Goal: Find contact information: Find contact information

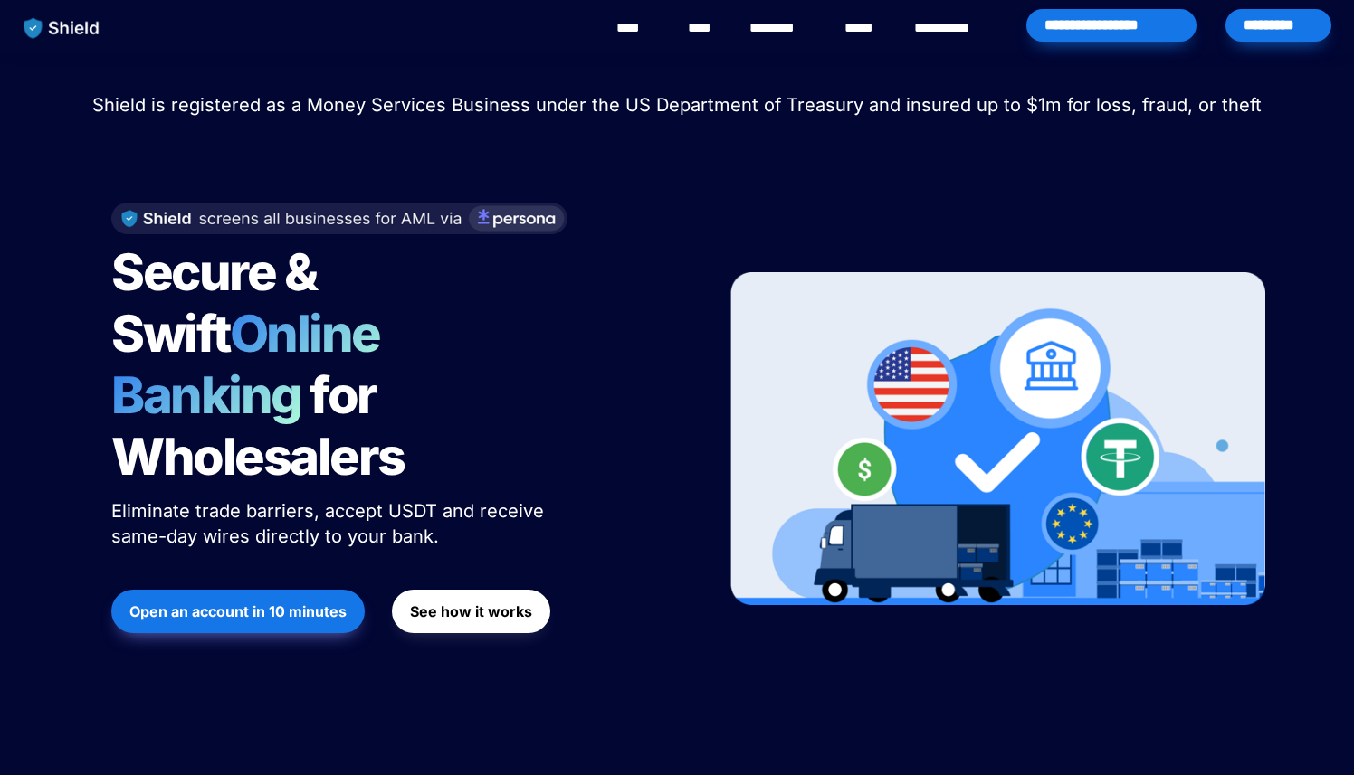
click at [756, 31] on link "********" at bounding box center [781, 28] width 64 height 22
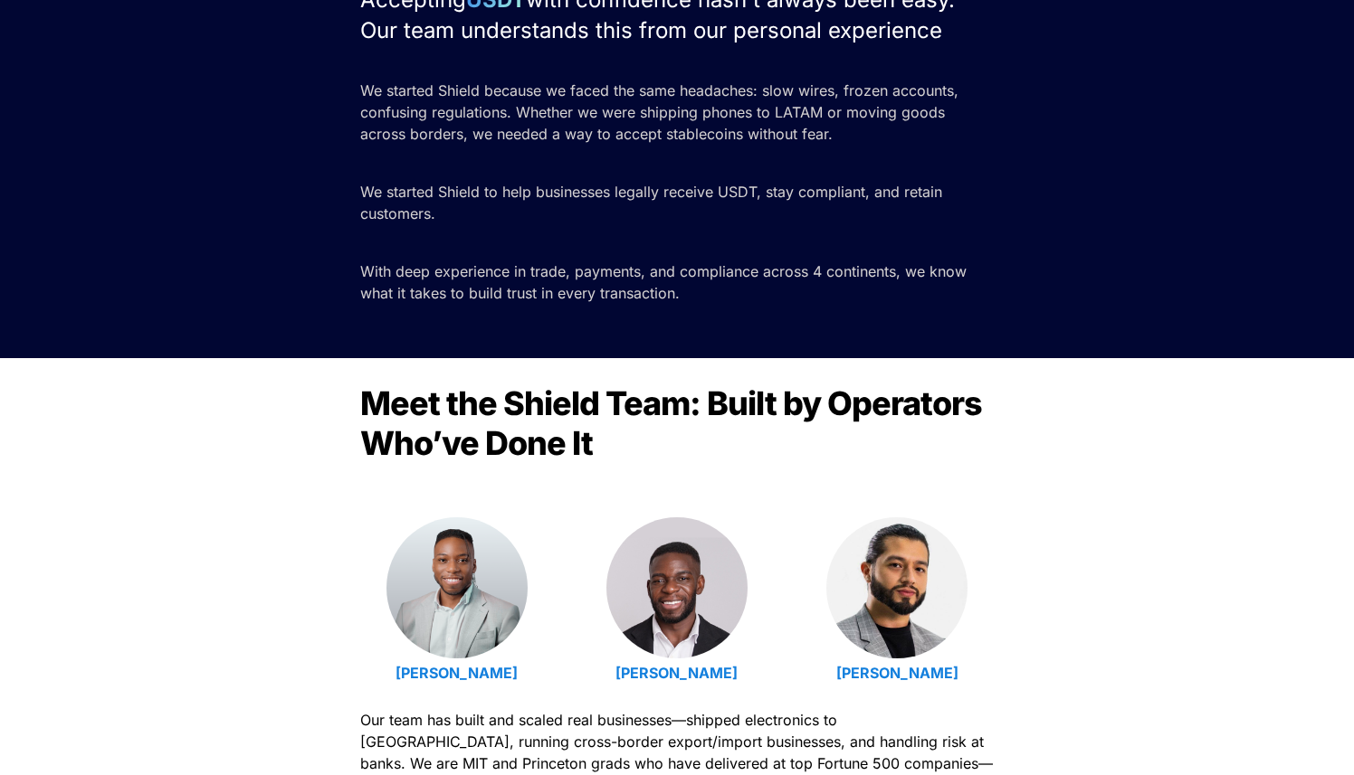
scroll to position [232, 0]
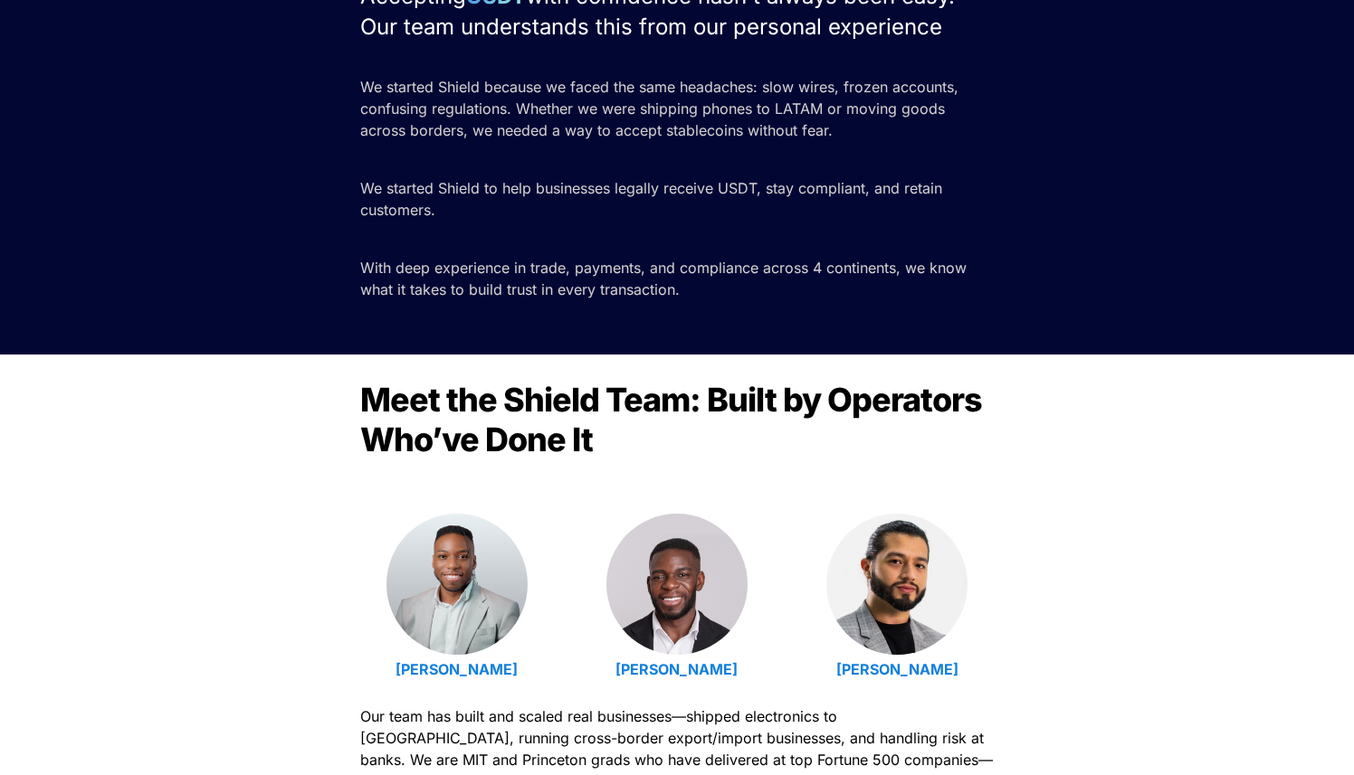
click at [734, 394] on span "Meet the Shield Team: Built by Operators Who’ve Done It" at bounding box center [674, 420] width 628 height 80
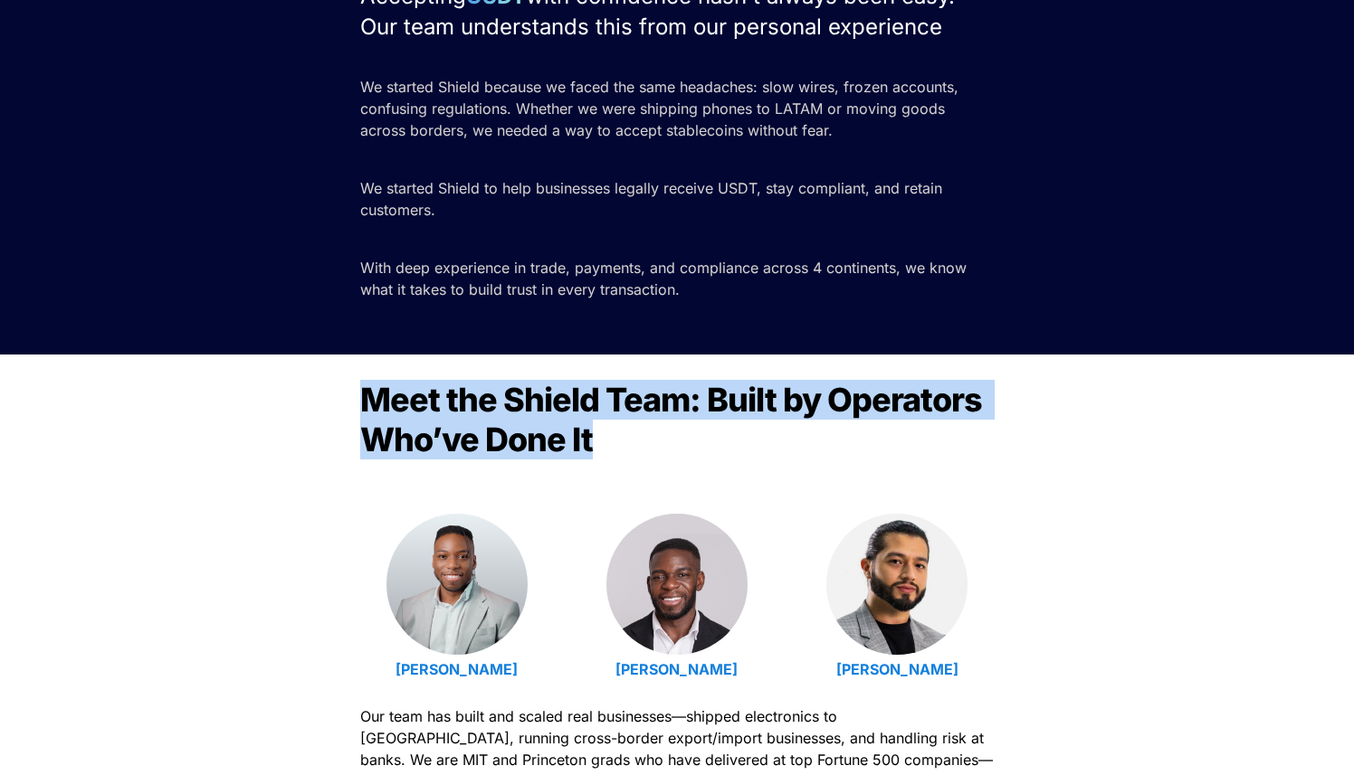
click at [734, 394] on span "Meet the Shield Team: Built by Operators Who’ve Done It" at bounding box center [674, 420] width 628 height 80
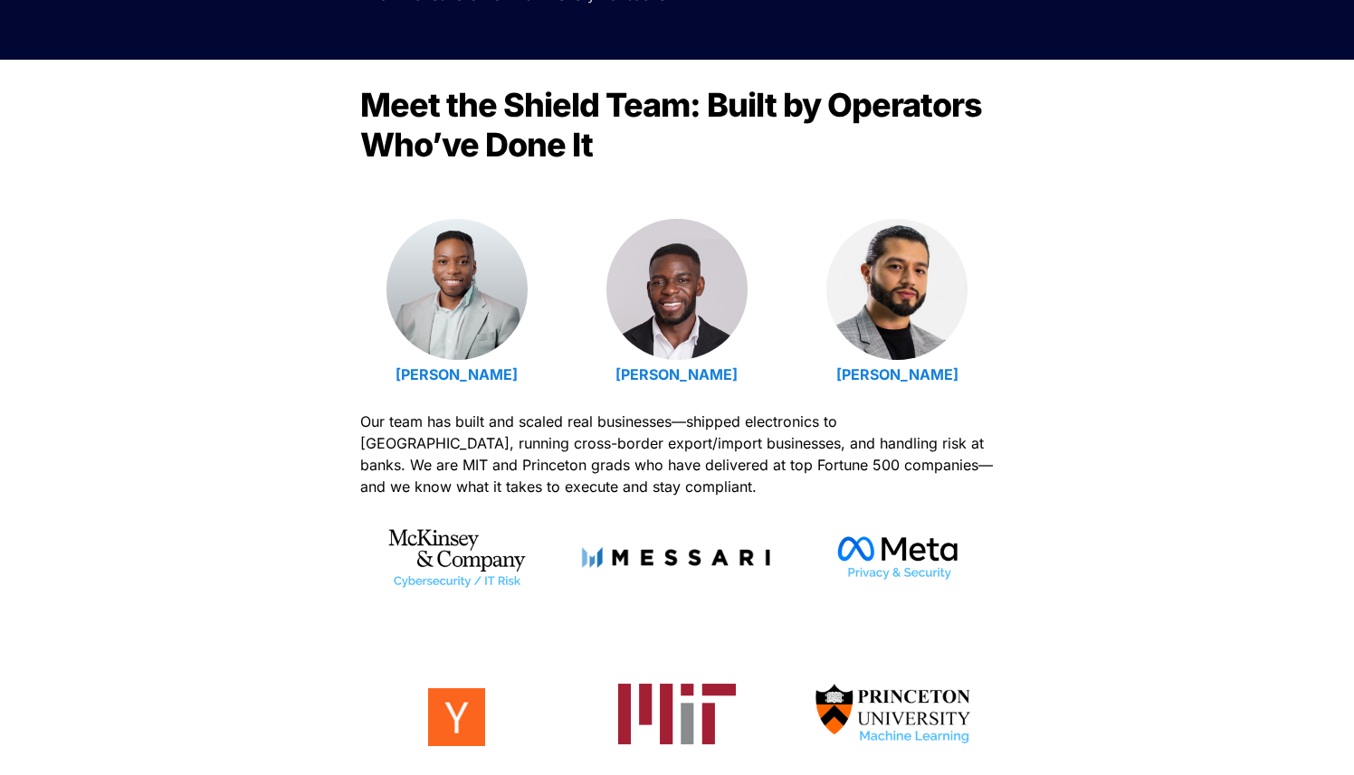
scroll to position [542, 0]
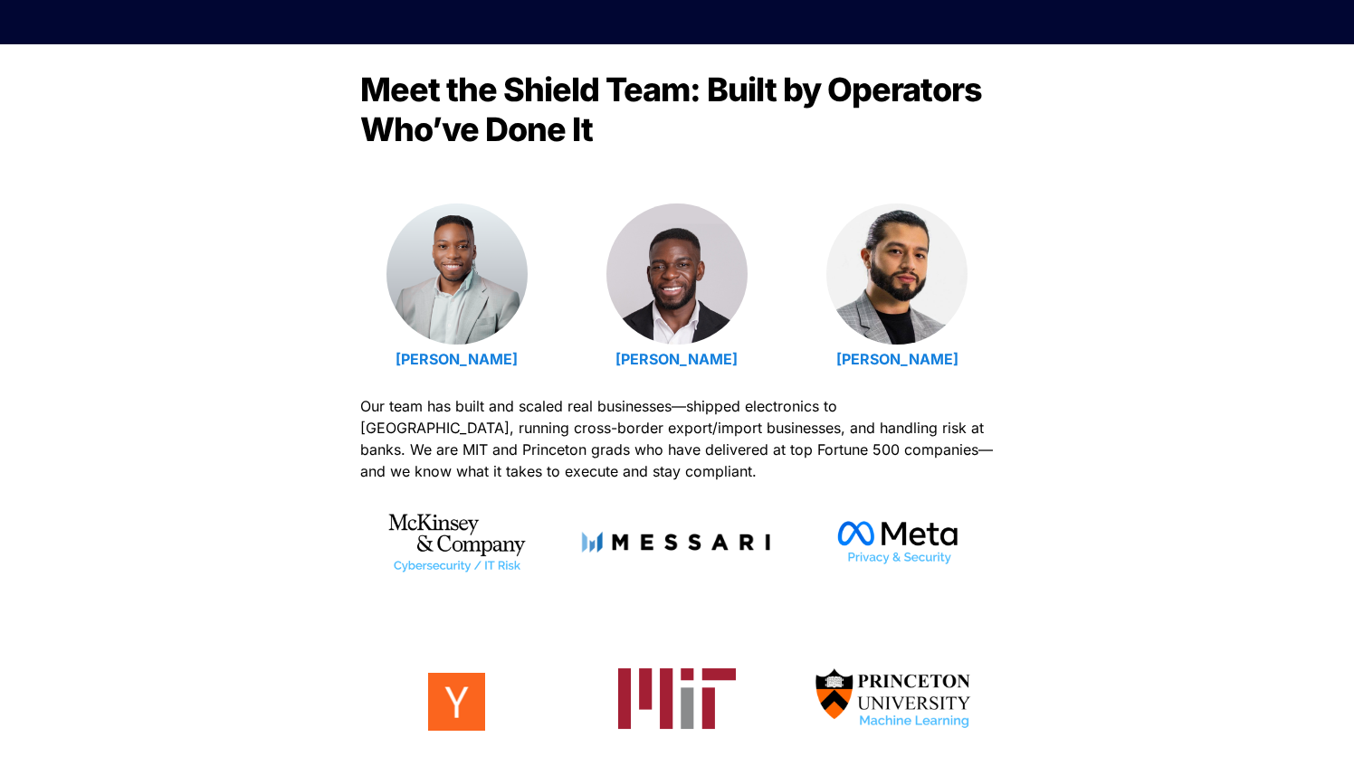
click at [726, 414] on span "Our team has built and scaled real businesses—shipped electronics to Latin Amer…" at bounding box center [678, 438] width 637 height 83
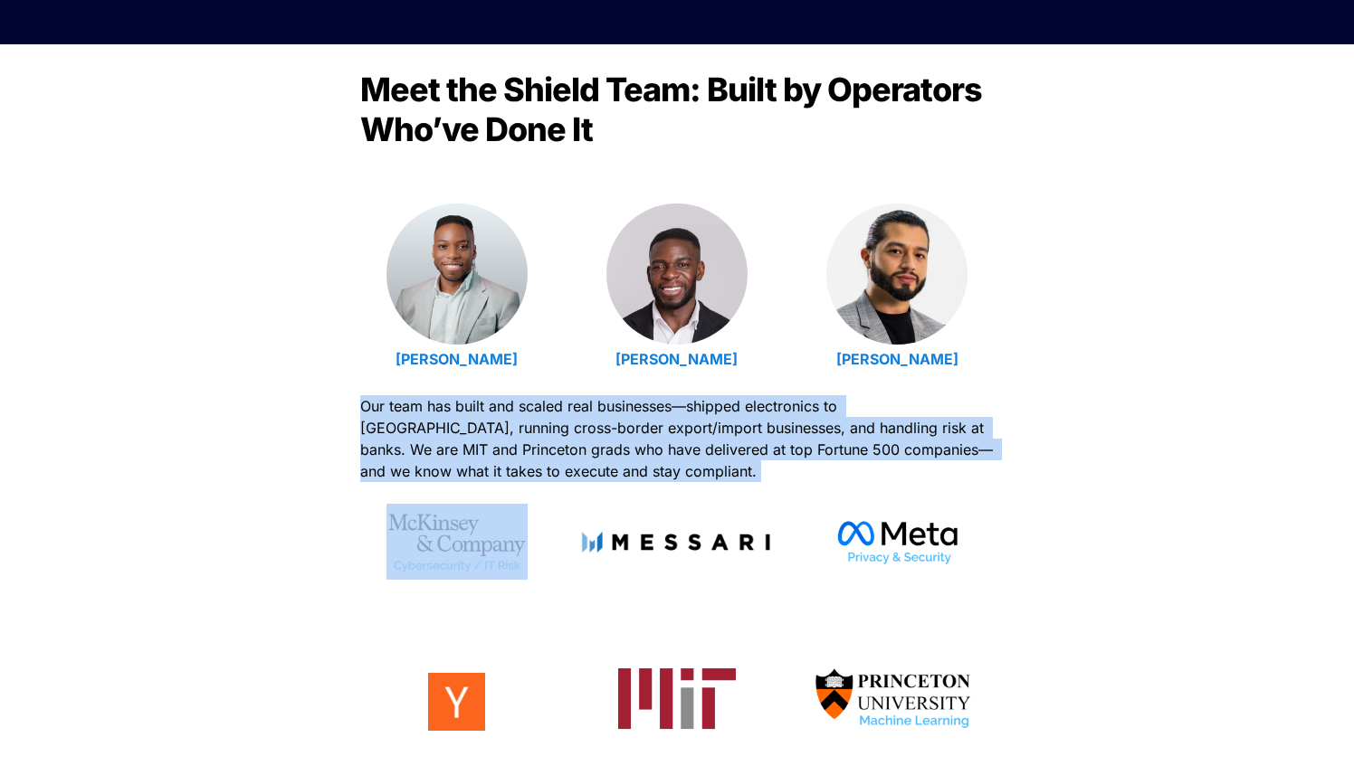
click at [726, 414] on span "Our team has built and scaled real businesses—shipped electronics to Latin Amer…" at bounding box center [678, 438] width 637 height 83
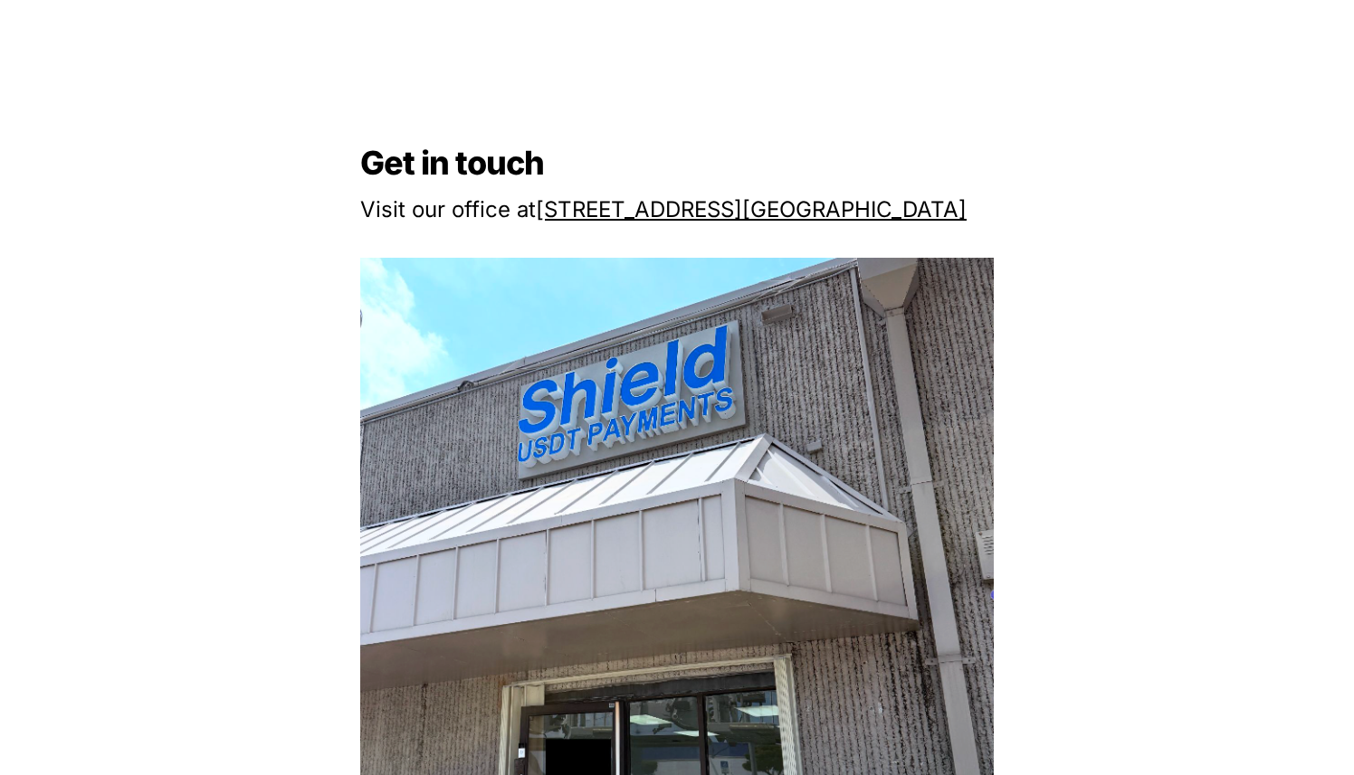
scroll to position [1608, 0]
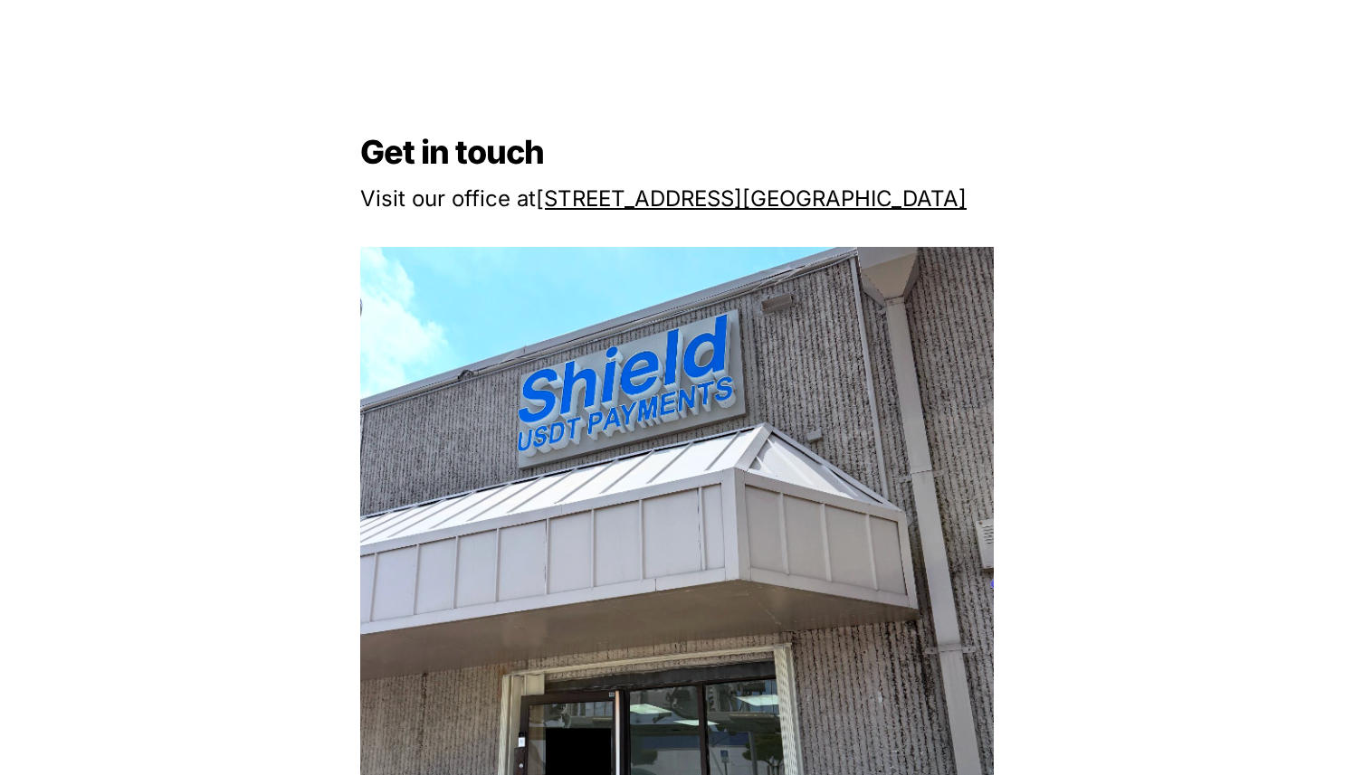
click at [680, 200] on u "2608 NW 72nd Ave," at bounding box center [639, 198] width 206 height 26
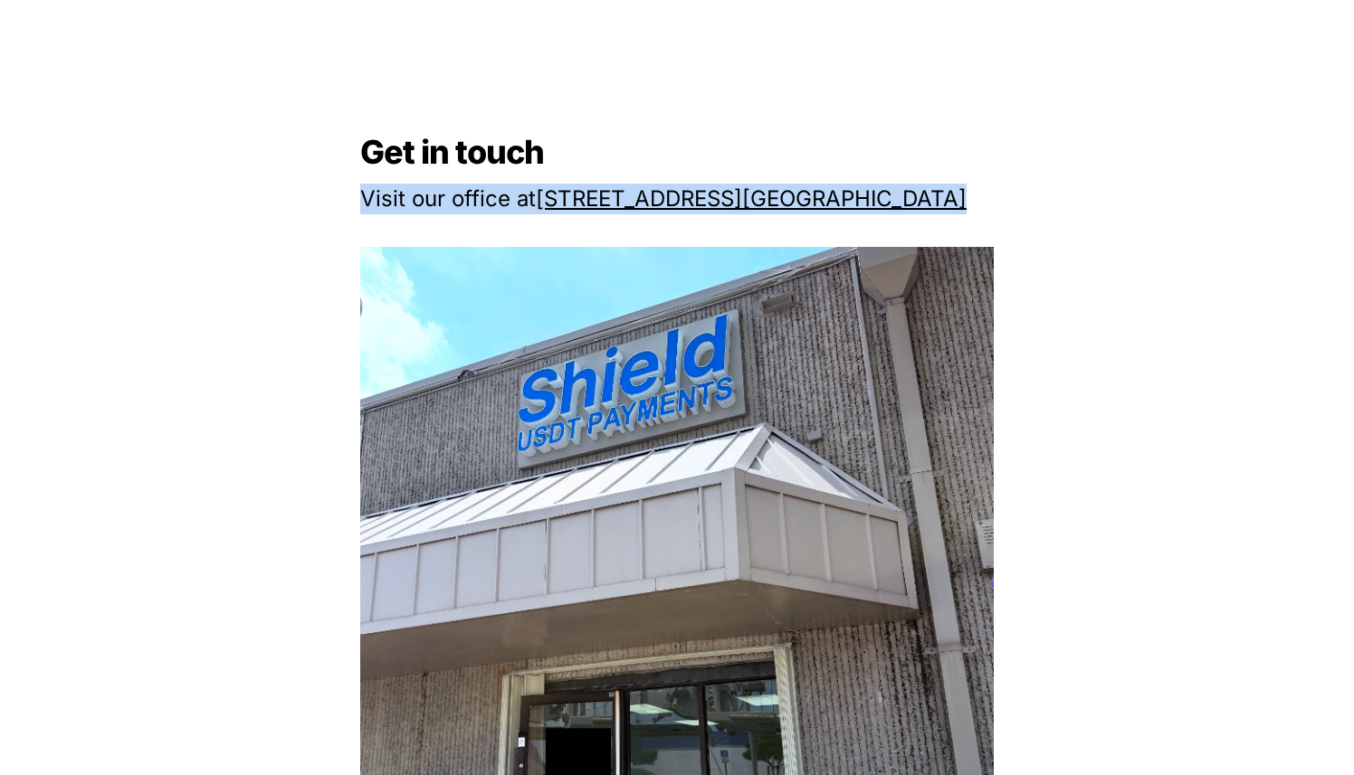
click at [680, 200] on u "2608 NW 72nd Ave," at bounding box center [639, 198] width 206 height 26
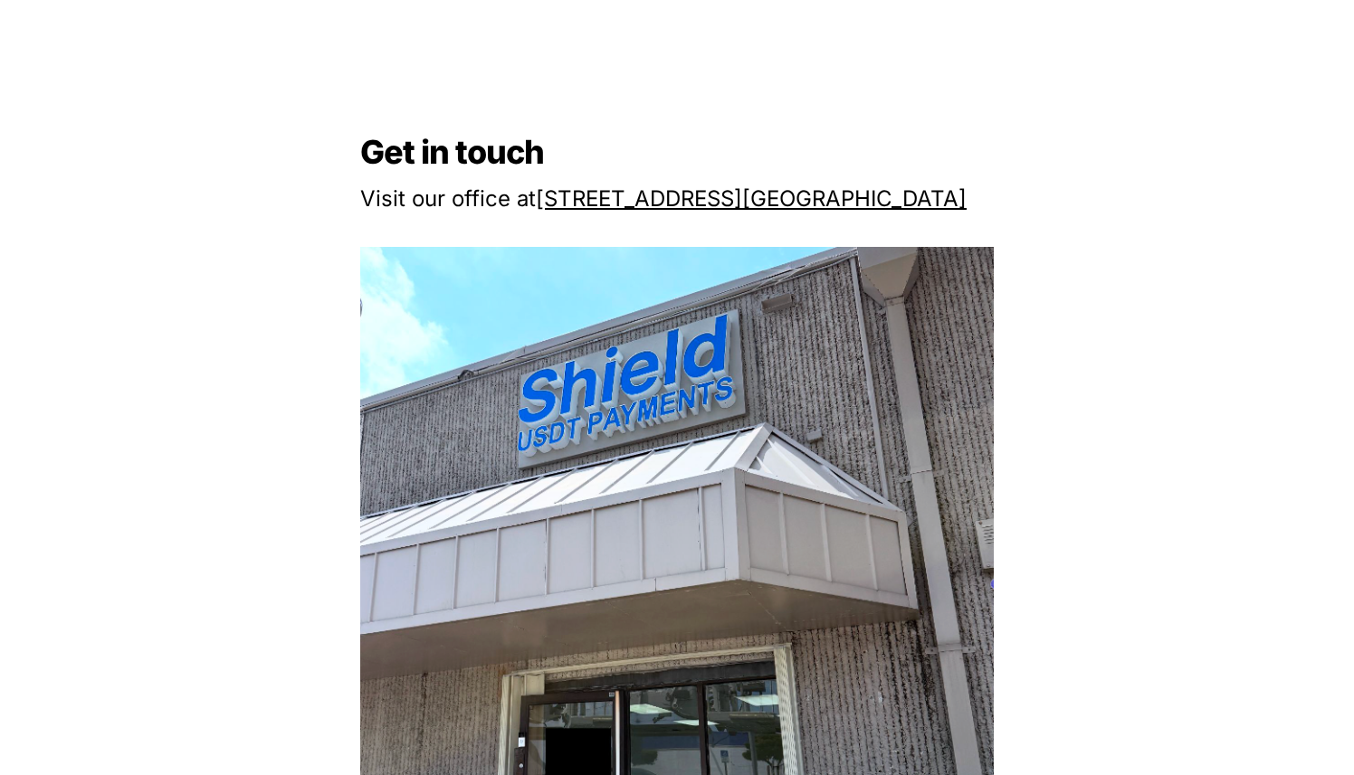
click at [539, 199] on u "2608 NW 72nd Ave," at bounding box center [639, 198] width 206 height 26
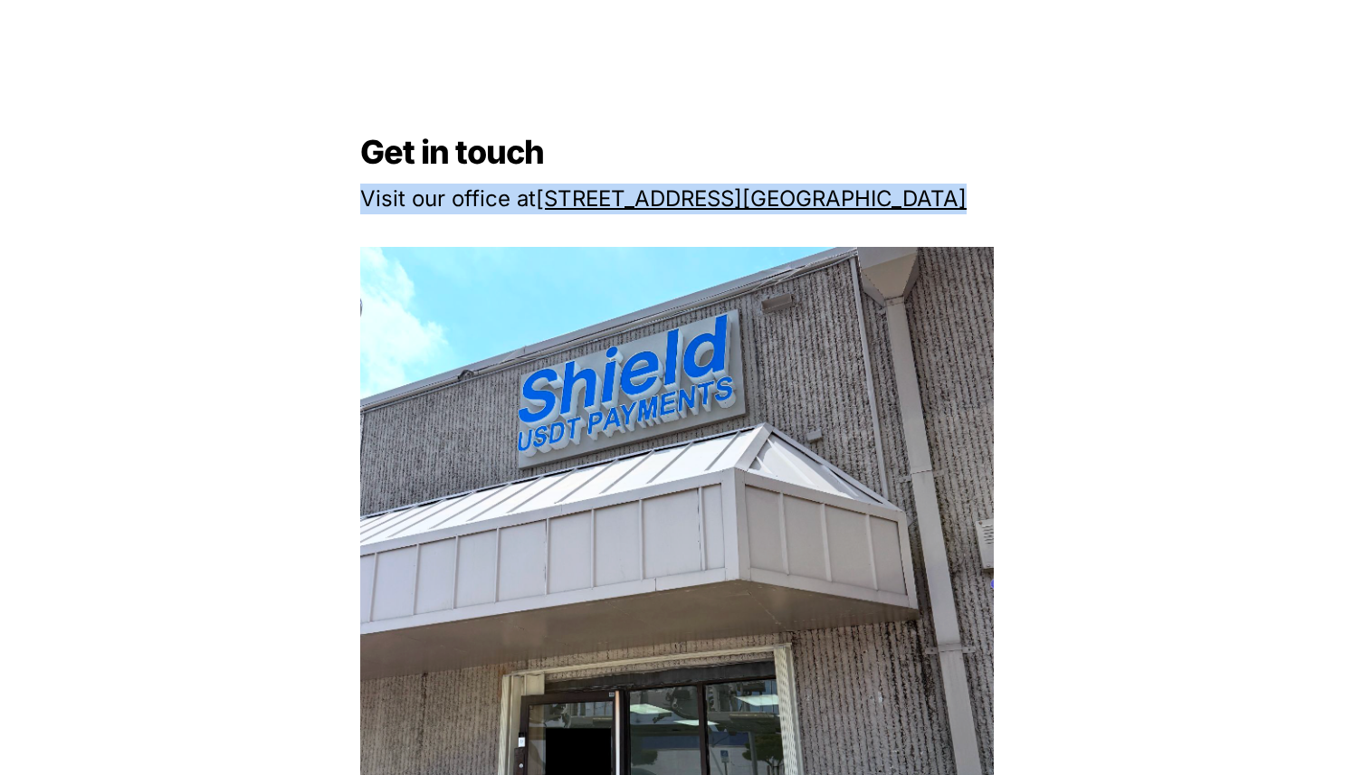
drag, startPoint x: 540, startPoint y: 198, endPoint x: 766, endPoint y: 198, distance: 226.2
click at [766, 198] on p "Visit our office at 2608 NW 72nd Ave, Miami, FL 33122" at bounding box center [676, 199] width 633 height 38
click at [766, 198] on u "Miami, FL 33122" at bounding box center [854, 198] width 224 height 26
drag, startPoint x: 923, startPoint y: 198, endPoint x: 546, endPoint y: 187, distance: 377.5
click at [546, 187] on p "Visit our office at 2608 NW 72nd Ave, Miami, FL 33122" at bounding box center [676, 199] width 633 height 38
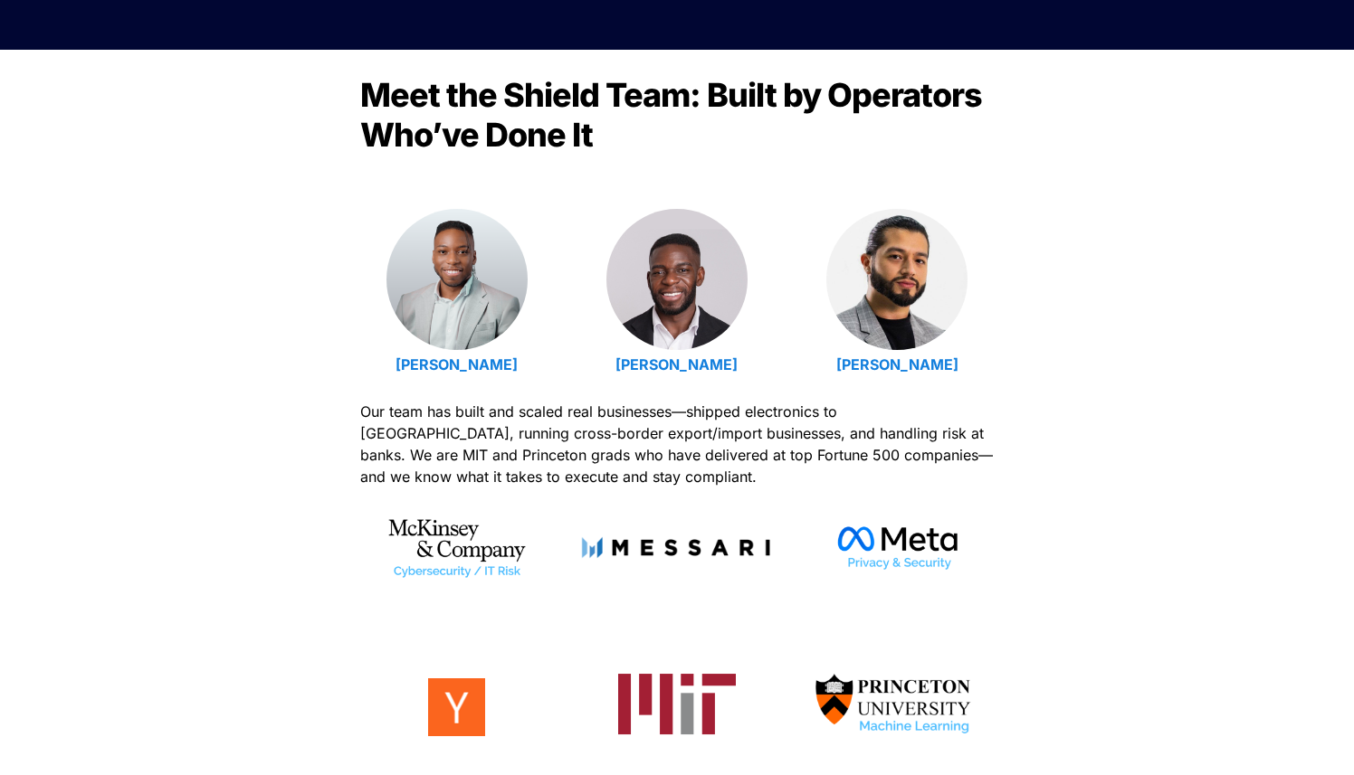
scroll to position [0, 0]
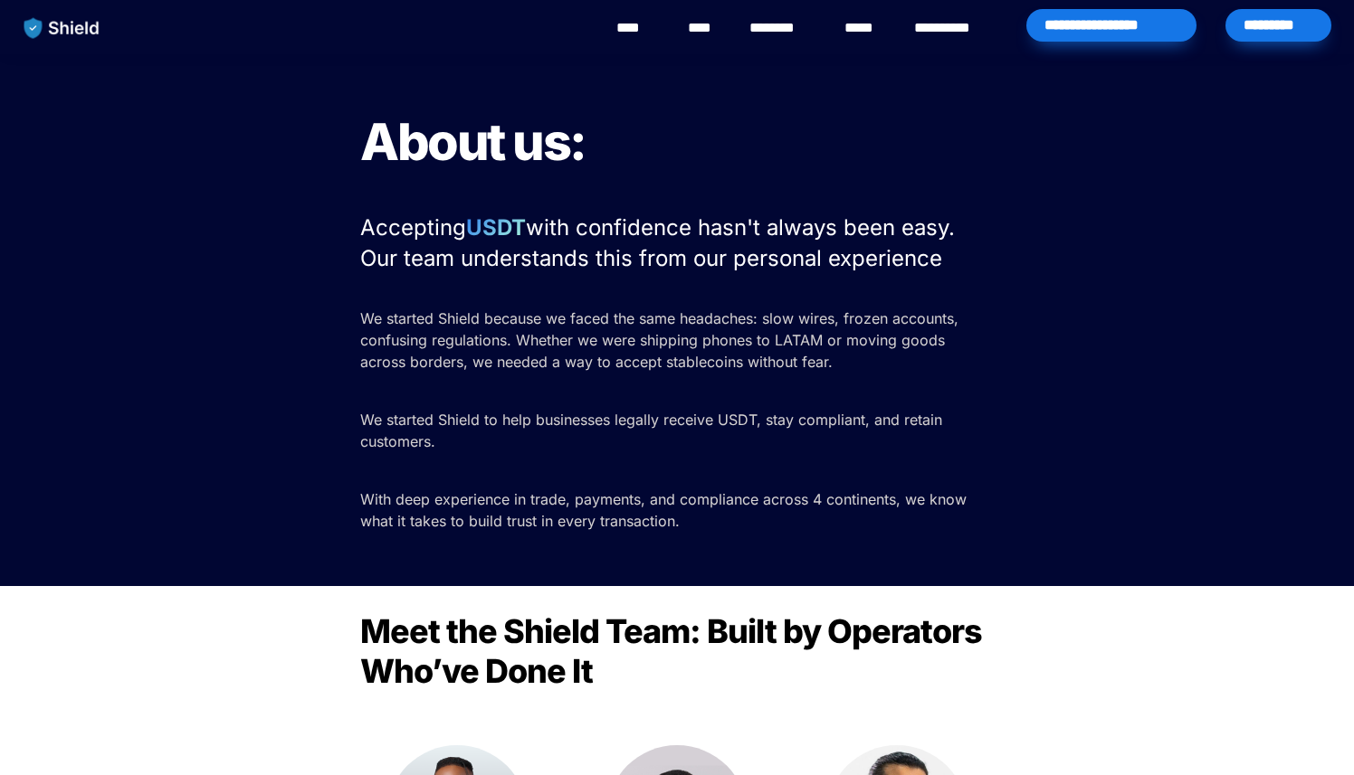
click at [772, 26] on link "********" at bounding box center [781, 28] width 64 height 22
